Goal: Information Seeking & Learning: Learn about a topic

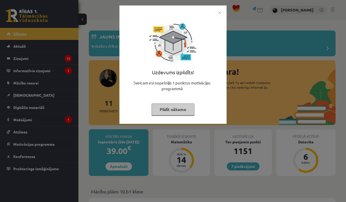
click at [220, 13] on img "Close" at bounding box center [219, 13] width 8 height 8
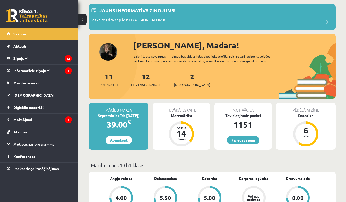
scroll to position [27, 0]
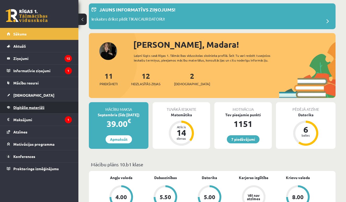
click at [25, 110] on link "Digitālie materiāli" at bounding box center [39, 108] width 65 height 12
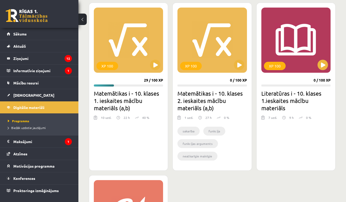
scroll to position [143, 0]
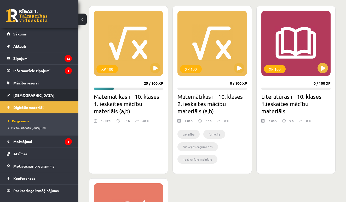
click at [25, 94] on span "[DEMOGRAPHIC_DATA]" at bounding box center [33, 95] width 41 height 5
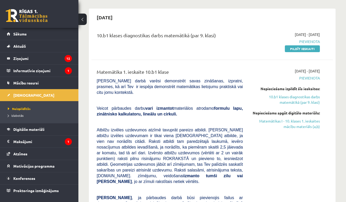
scroll to position [48, 0]
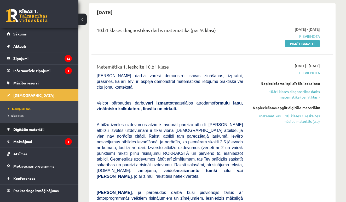
click at [21, 129] on span "Digitālie materiāli" at bounding box center [28, 129] width 31 height 5
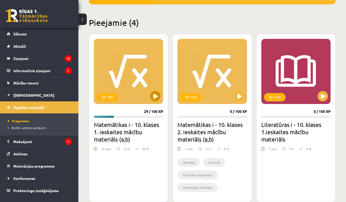
scroll to position [116, 0]
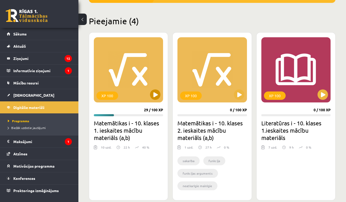
click at [136, 97] on div "XP 100" at bounding box center [128, 69] width 69 height 65
